Goal: Find specific page/section: Find specific page/section

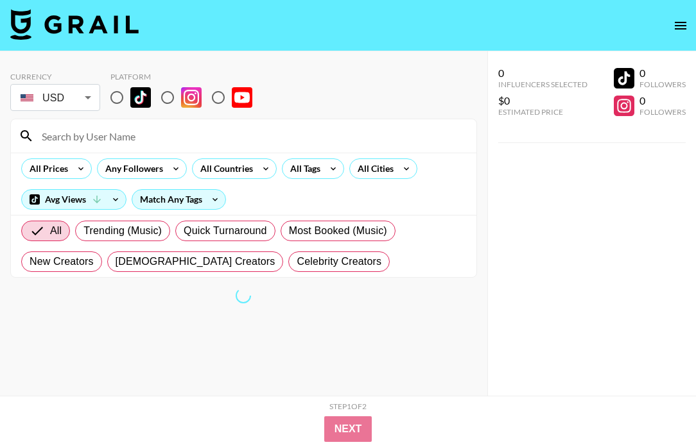
click at [114, 100] on input "radio" at bounding box center [116, 97] width 27 height 27
radio input "true"
click at [83, 131] on input at bounding box center [251, 136] width 435 height 21
click at [62, 143] on input at bounding box center [251, 136] width 435 height 21
click at [22, 134] on icon at bounding box center [26, 135] width 15 height 15
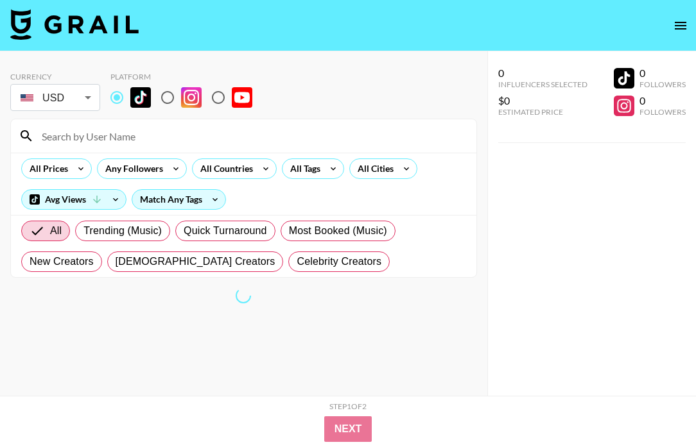
click at [55, 139] on input at bounding box center [251, 136] width 435 height 21
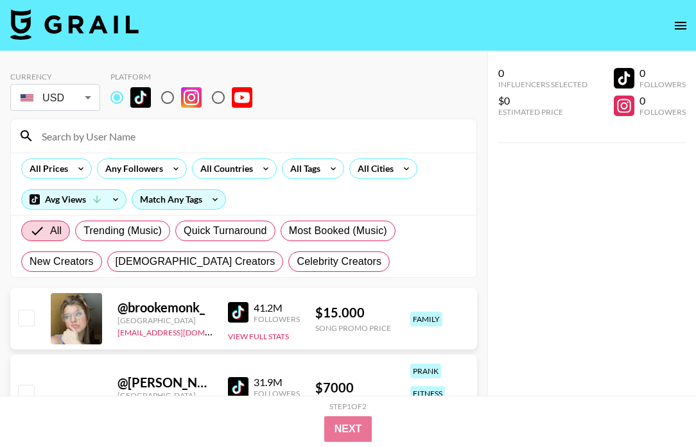
paste input "berkachi"
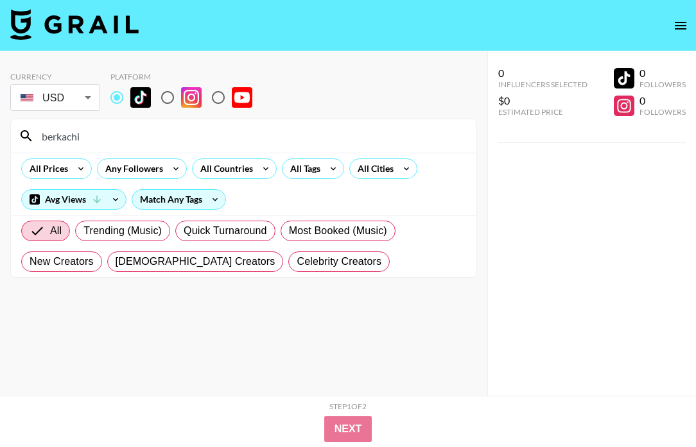
type input "berkachi"
click at [65, 132] on input "berkachi" at bounding box center [251, 136] width 435 height 21
